Goal: Information Seeking & Learning: Learn about a topic

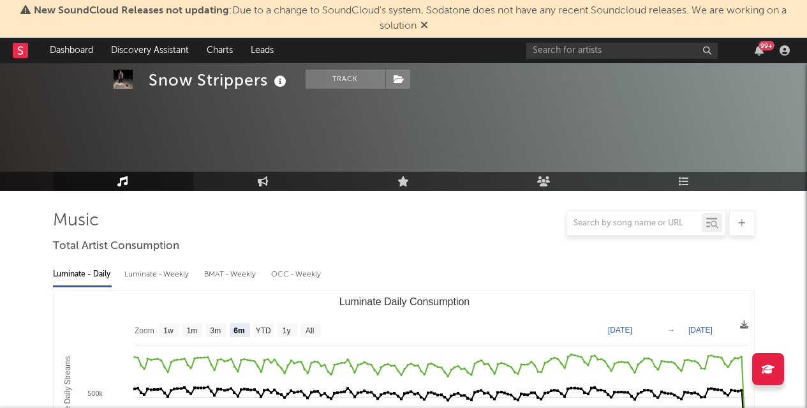
select select "6m"
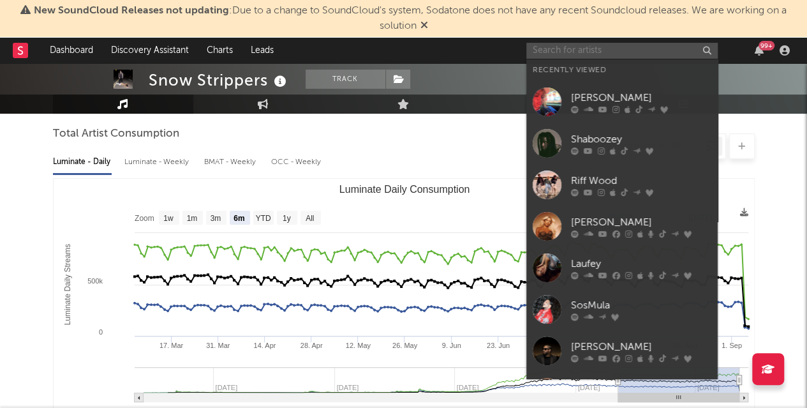
click at [638, 47] on input "text" at bounding box center [621, 51] width 191 height 16
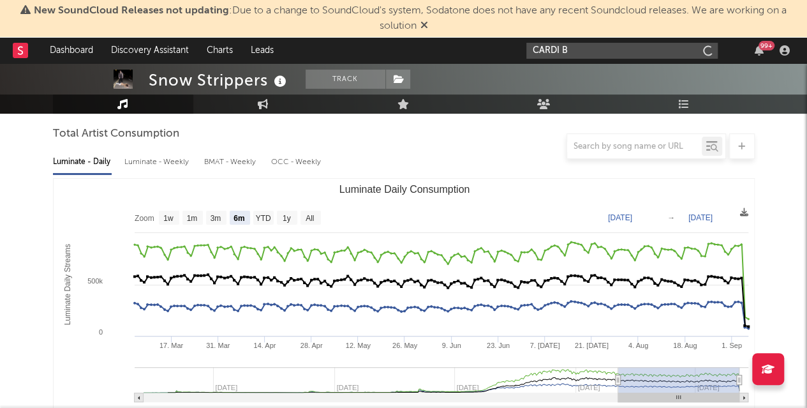
type input "CARDI B"
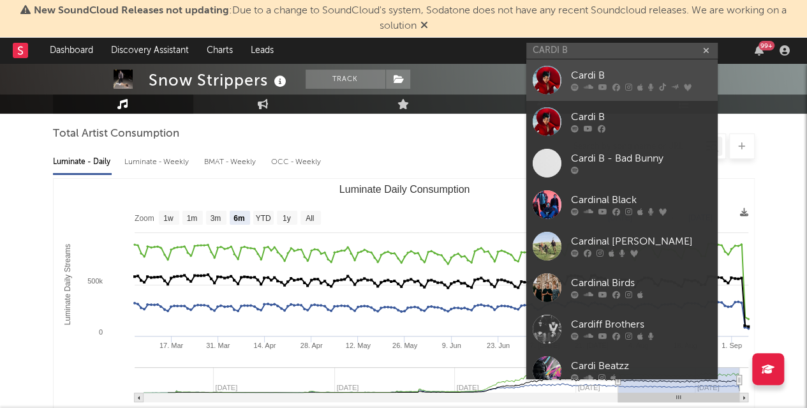
click at [591, 73] on div "Cardi B" at bounding box center [641, 75] width 140 height 15
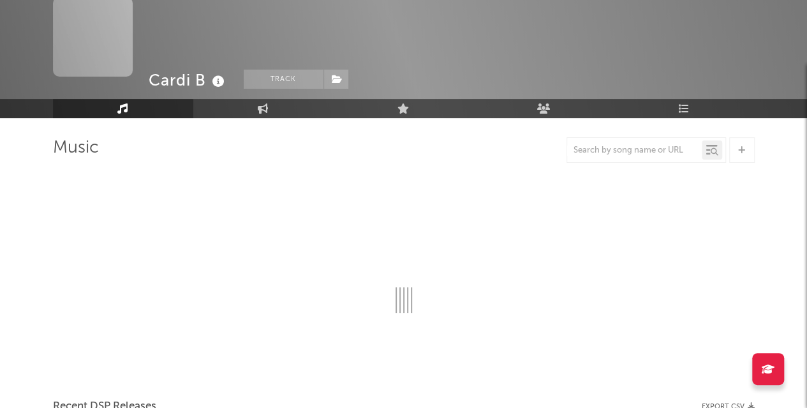
scroll to position [112, 0]
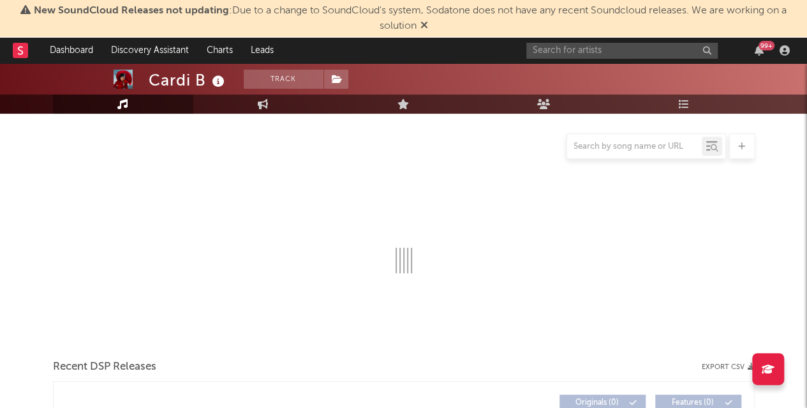
select select "6m"
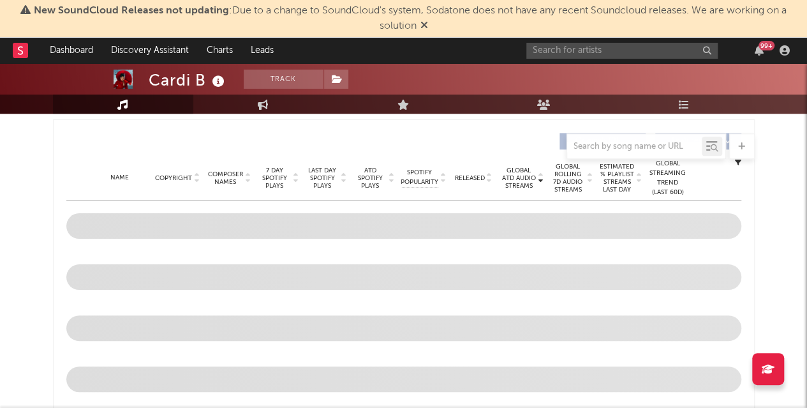
scroll to position [483, 0]
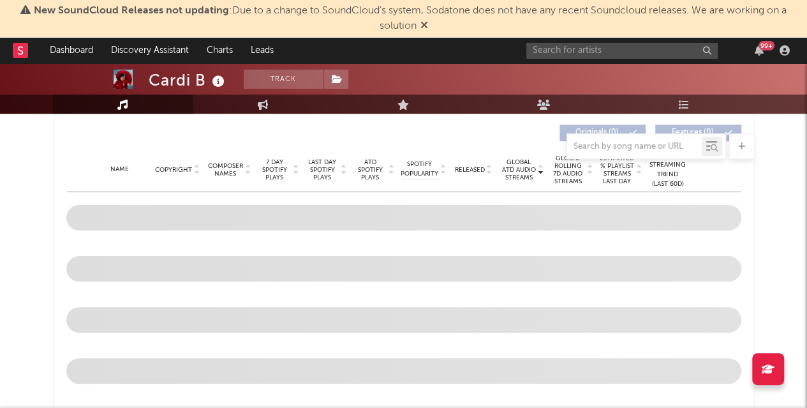
click at [423, 25] on icon at bounding box center [424, 25] width 8 height 10
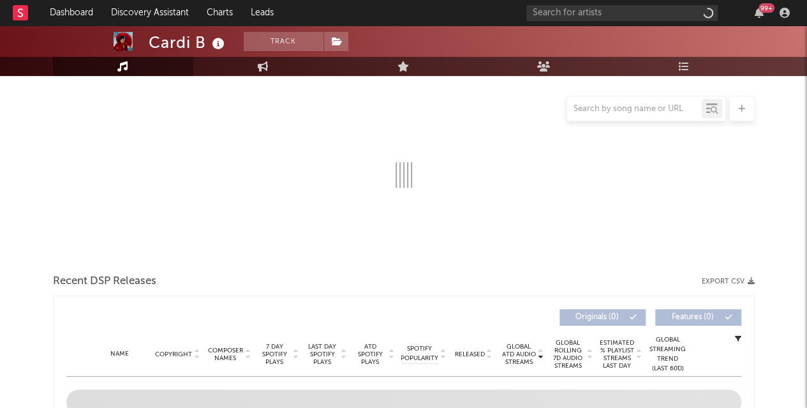
select select "6m"
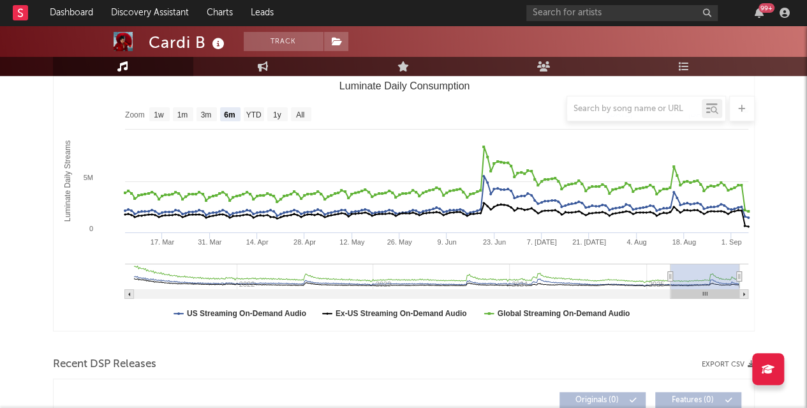
scroll to position [173, 0]
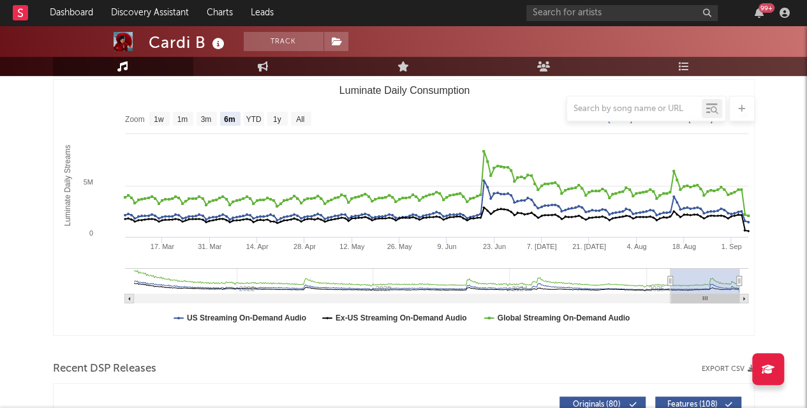
click at [276, 121] on div at bounding box center [404, 109] width 702 height 26
click at [277, 119] on div at bounding box center [404, 109] width 702 height 26
click at [302, 115] on div at bounding box center [404, 109] width 702 height 26
click at [300, 119] on div at bounding box center [404, 109] width 702 height 26
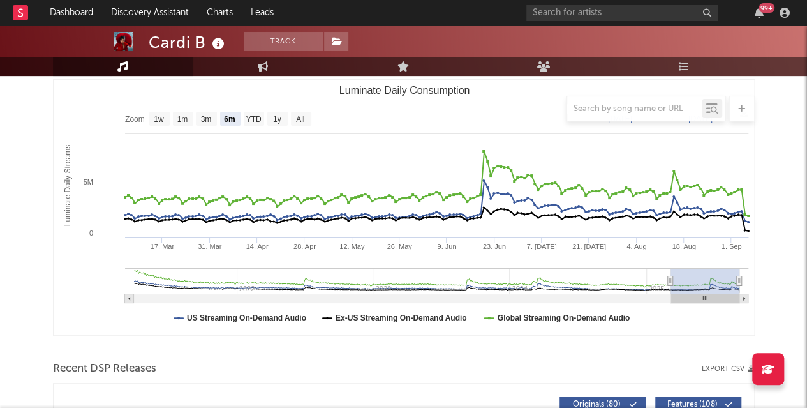
type input "2021-03-31"
type input "2021-10-01"
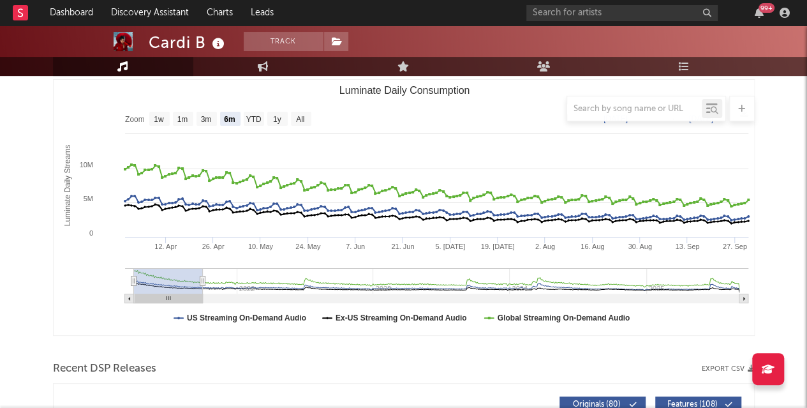
click at [147, 274] on g "Luminate Daily Consumption" at bounding box center [436, 285] width 623 height 35
type input "2022-03-09"
type input "2022-09-09"
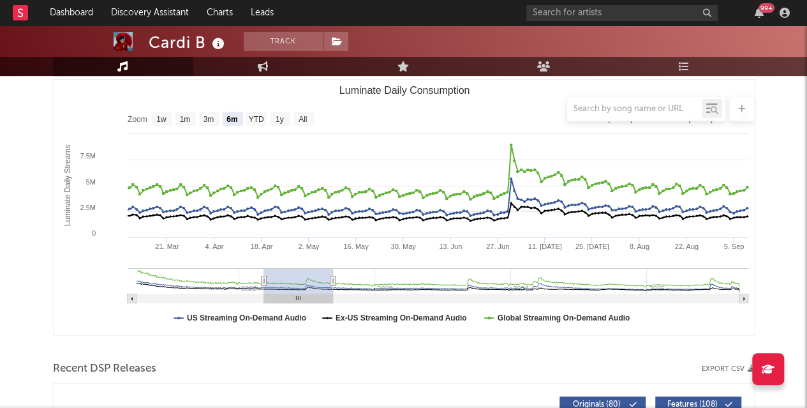
click at [296, 277] on g "Luminate Daily Consumption" at bounding box center [438, 285] width 621 height 35
type input "2023-05-27"
type input "2023-11-27"
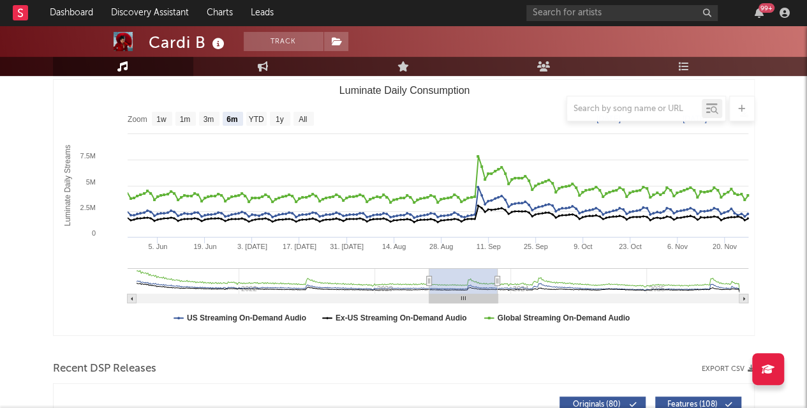
click at [463, 274] on g "Luminate Daily Consumption" at bounding box center [438, 285] width 621 height 35
type input "2023-12-06"
type input "2024-06-07"
click at [535, 279] on g "Luminate Daily Consumption" at bounding box center [438, 285] width 621 height 35
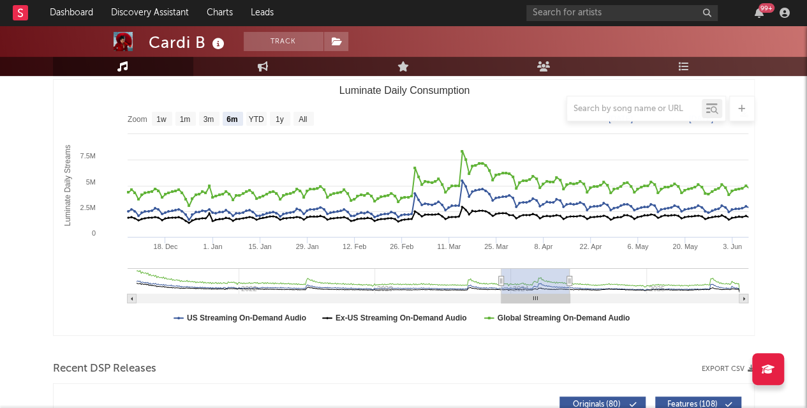
type input "2025-03-05"
type input "2025-09-05"
click at [704, 277] on g "Luminate Daily Consumption" at bounding box center [438, 285] width 621 height 35
